Goal: Task Accomplishment & Management: Manage account settings

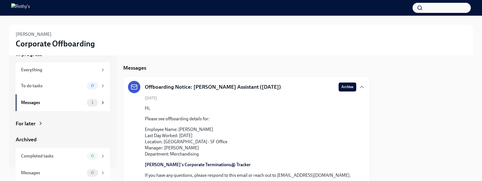
scroll to position [20, 0]
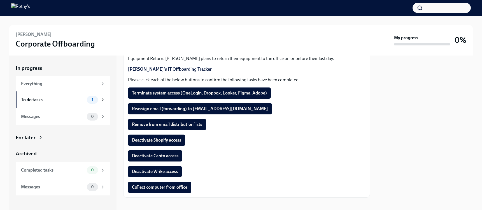
scroll to position [140, 0]
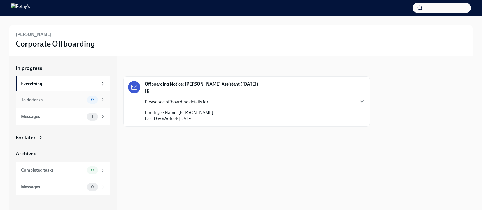
click at [68, 101] on div "To do tasks" at bounding box center [53, 100] width 64 height 6
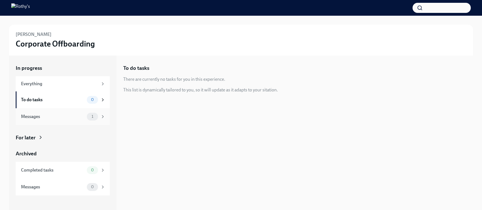
click at [68, 115] on div "Messages" at bounding box center [53, 116] width 64 height 6
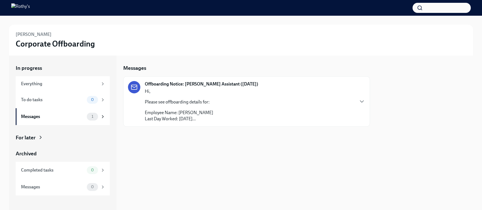
click at [358, 103] on div "Offboarding Notice: Bridget Douglas - Merchandising Assistant (10/09/2025) Hi, …" at bounding box center [246, 101] width 237 height 41
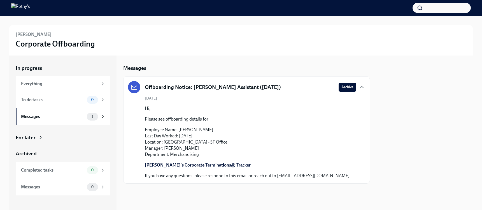
click at [192, 164] on link "[PERSON_NAME]'s Corporate Terminations@ Tracker" at bounding box center [198, 164] width 106 height 5
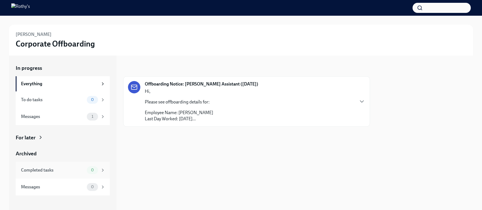
click at [47, 176] on div "Completed tasks 0" at bounding box center [63, 170] width 94 height 17
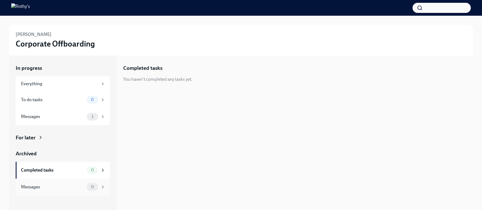
click at [63, 182] on div "Messages 0" at bounding box center [63, 186] width 94 height 17
click at [54, 125] on div "In progress Everything To do tasks 0 Messages 1 For later Archived Completed ta…" at bounding box center [63, 129] width 94 height 131
click at [57, 121] on div "Messages 1" at bounding box center [63, 116] width 94 height 17
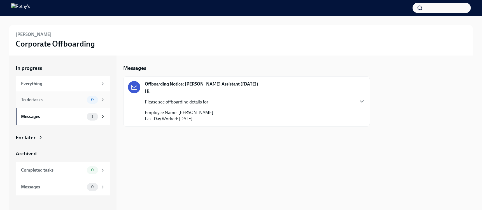
click at [65, 99] on div "To do tasks" at bounding box center [53, 100] width 64 height 6
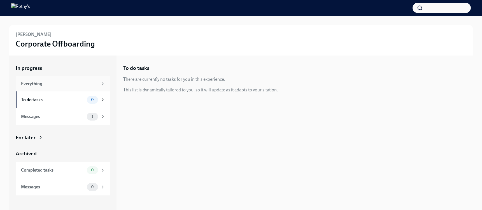
click at [66, 85] on div "Everything" at bounding box center [59, 84] width 77 height 6
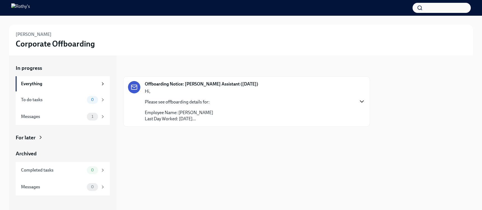
click at [361, 101] on icon "button" at bounding box center [361, 102] width 3 height 2
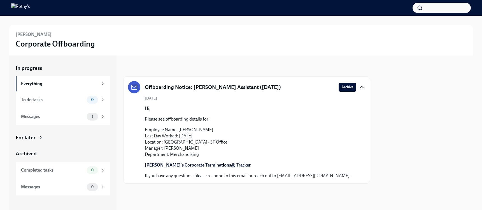
click at [78, 125] on div "In progress Everything To do tasks 0 Messages 1 For later Archived Completed ta…" at bounding box center [63, 129] width 94 height 131
click at [85, 118] on div "Messages 1" at bounding box center [63, 117] width 84 height 8
click at [47, 136] on div "For later" at bounding box center [63, 137] width 94 height 7
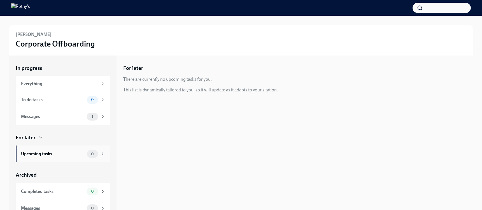
click at [69, 159] on div "Upcoming tasks 0" at bounding box center [63, 153] width 94 height 17
